Goal: Transaction & Acquisition: Purchase product/service

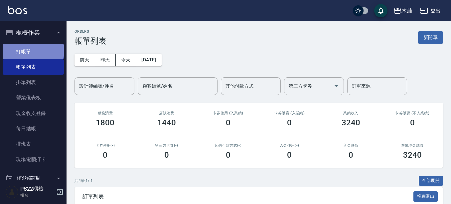
click at [33, 49] on link "打帳單" at bounding box center [33, 51] width 61 height 15
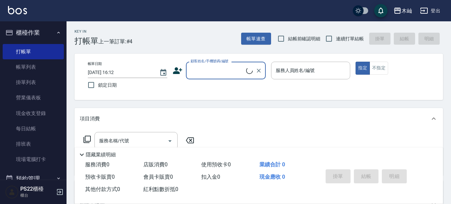
click at [201, 69] on input "顧客姓名/手機號碼/編號" at bounding box center [217, 71] width 57 height 12
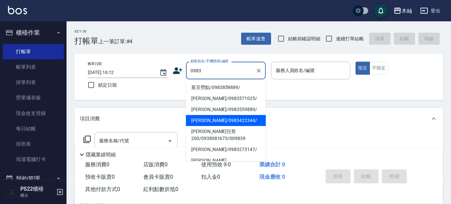
click at [216, 123] on li "[PERSON_NAME]/0983422344/" at bounding box center [226, 120] width 80 height 11
type input "[PERSON_NAME]/0983422344/"
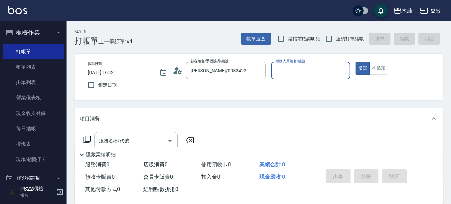
type input "小愛-10"
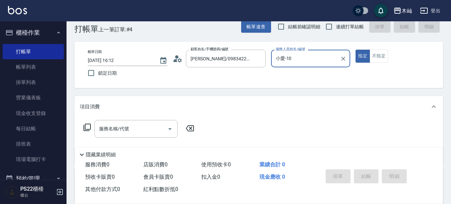
scroll to position [33, 0]
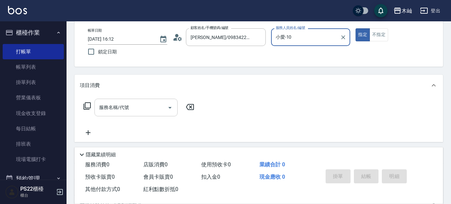
click at [122, 108] on input "服務名稱/代號" at bounding box center [131, 108] width 67 height 12
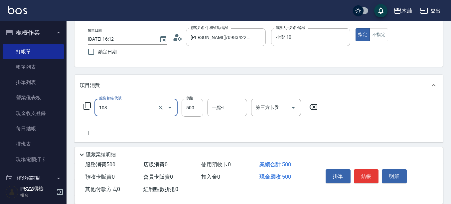
type input "B級洗剪(103)"
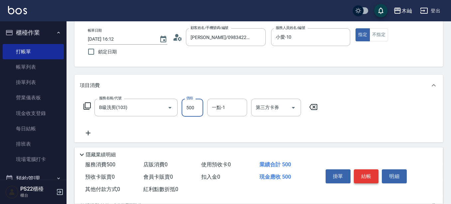
click at [364, 176] on button "結帳" at bounding box center [366, 176] width 25 height 14
